Goal: Task Accomplishment & Management: Manage account settings

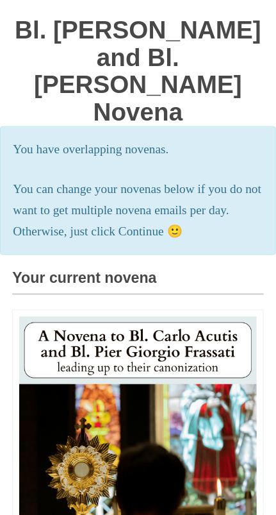
scroll to position [128, 0]
click at [197, 343] on img at bounding box center [138, 465] width 238 height 297
click at [155, 271] on h3 "Your current novena" at bounding box center [137, 282] width 251 height 25
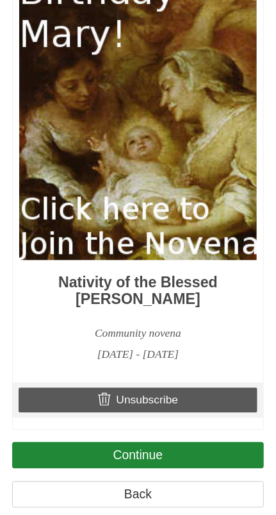
scroll to position [1047, 0]
click at [179, 412] on link "Unsubscribe" at bounding box center [138, 400] width 239 height 24
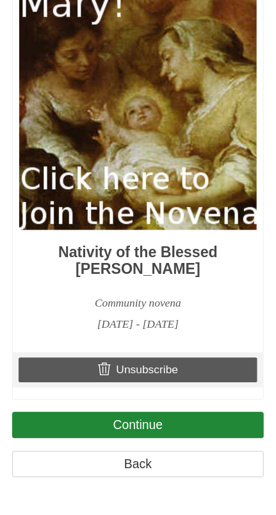
scroll to position [1130, 0]
click at [179, 382] on link "Unsubscribe" at bounding box center [138, 370] width 239 height 24
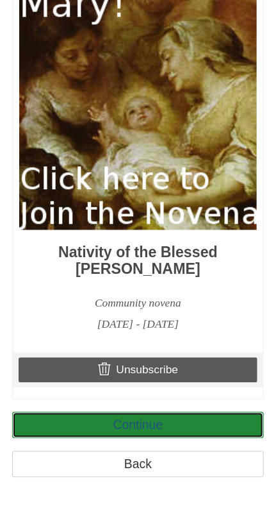
click at [171, 438] on link "Continue" at bounding box center [137, 425] width 251 height 26
